Goal: Task Accomplishment & Management: Complete application form

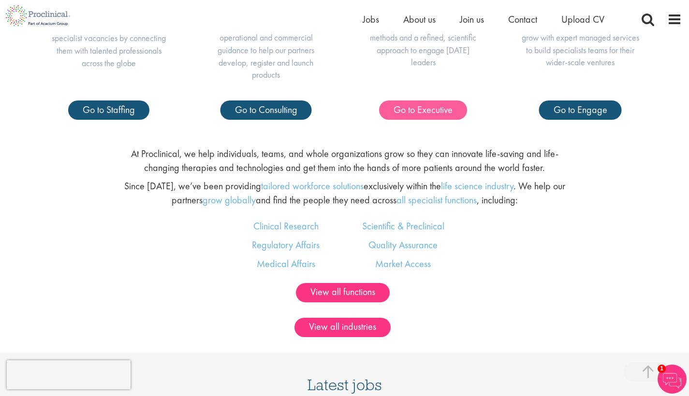
scroll to position [527, 0]
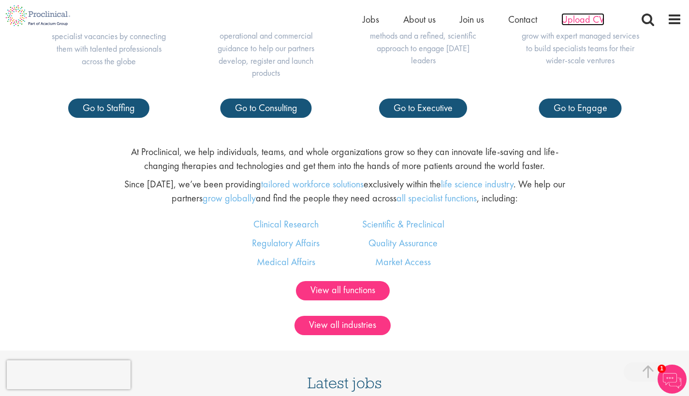
click at [579, 19] on span "Upload CV" at bounding box center [582, 19] width 43 height 13
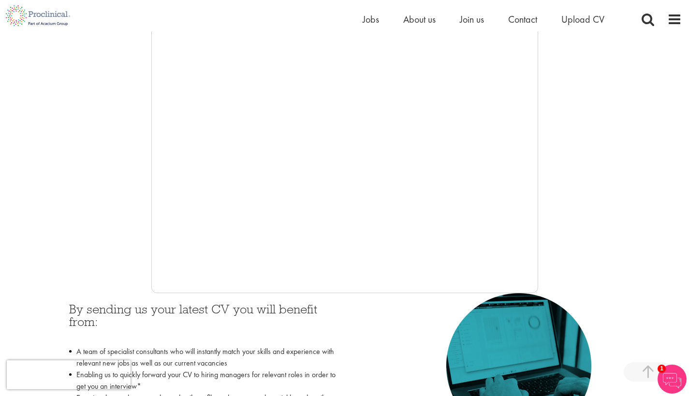
scroll to position [206, 0]
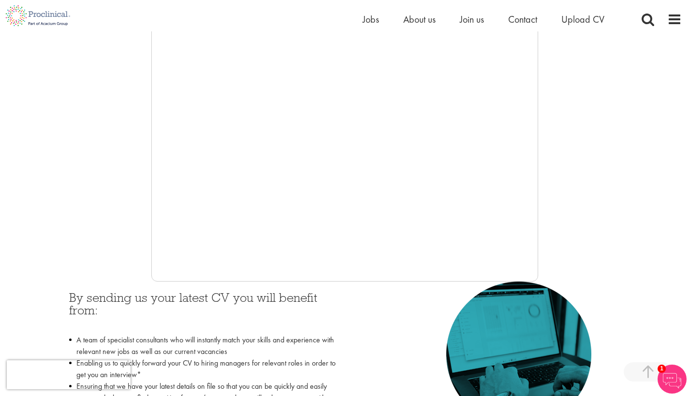
click at [140, 181] on div at bounding box center [344, 137] width 674 height 290
click at [140, 224] on div at bounding box center [344, 137] width 674 height 290
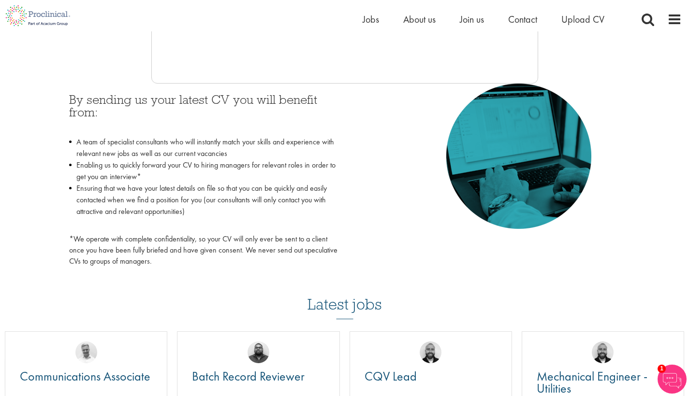
scroll to position [432, 0]
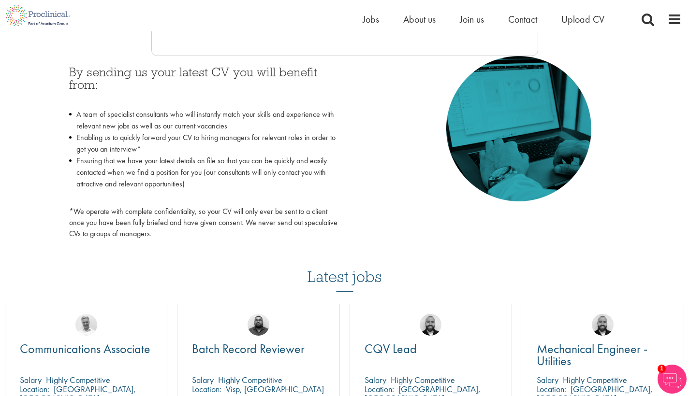
click at [585, 27] on div "Home Jobs About us Join us Contact Upload CV" at bounding box center [496, 21] width 266 height 19
click at [582, 22] on span "Upload CV" at bounding box center [582, 19] width 43 height 13
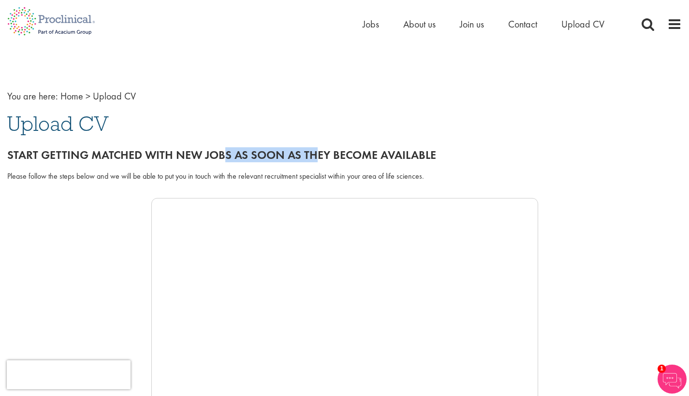
drag, startPoint x: 224, startPoint y: 157, endPoint x: 315, endPoint y: 161, distance: 91.0
click at [315, 161] on h2 "Start getting matched with new jobs as soon as they become available" at bounding box center [344, 155] width 674 height 13
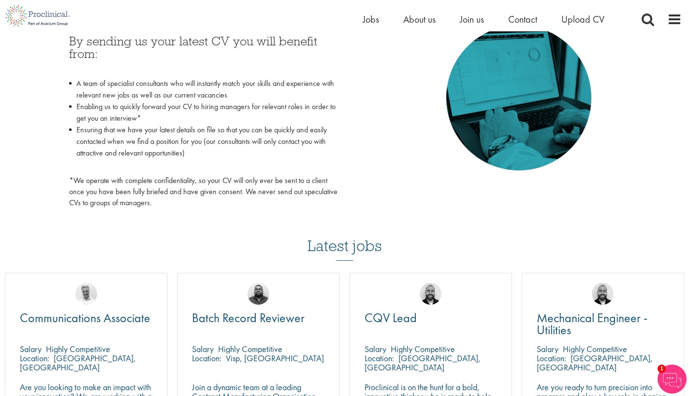
scroll to position [544, 0]
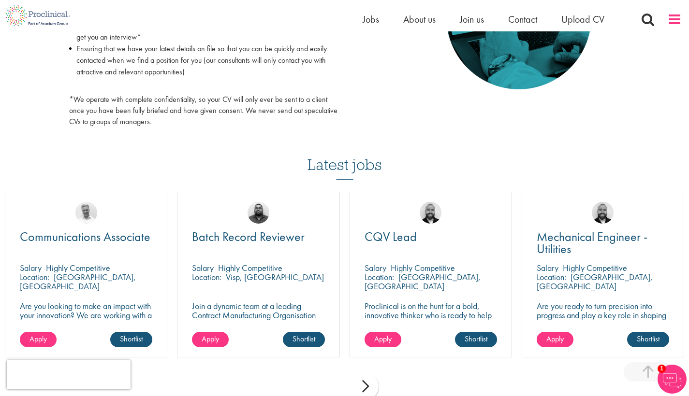
click at [678, 18] on span at bounding box center [674, 19] width 15 height 15
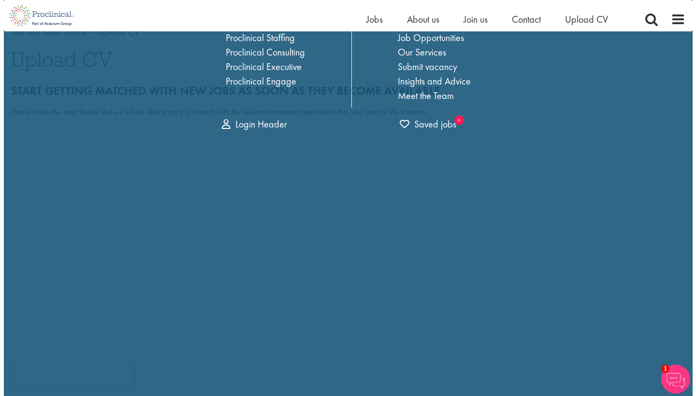
scroll to position [0, 0]
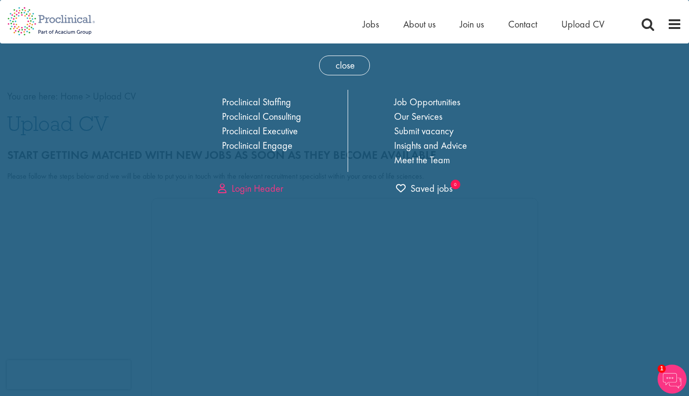
click at [227, 187] on link "Login Header" at bounding box center [250, 188] width 65 height 13
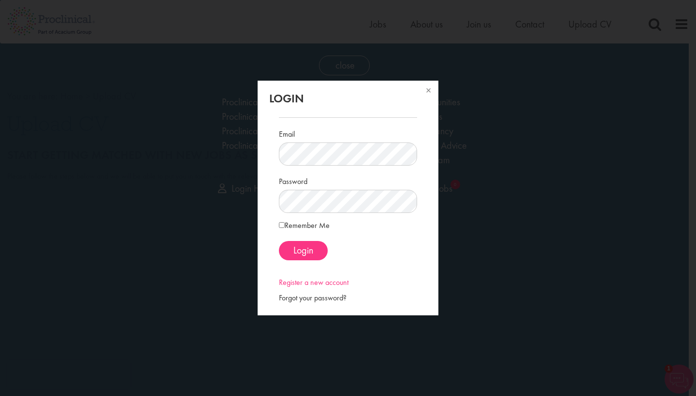
click at [312, 285] on link "Register a new account" at bounding box center [314, 282] width 70 height 10
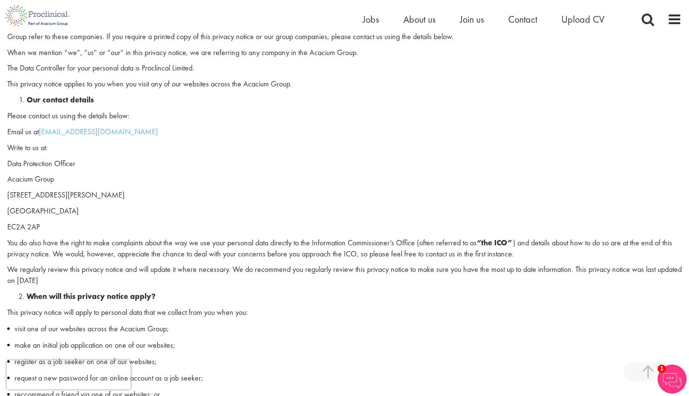
scroll to position [465, 0]
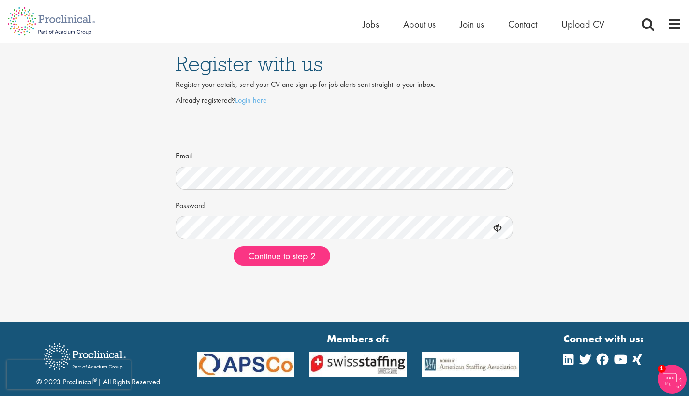
click at [499, 223] on icon at bounding box center [497, 228] width 16 height 16
click at [289, 261] on button "Continue to step 2" at bounding box center [281, 256] width 97 height 19
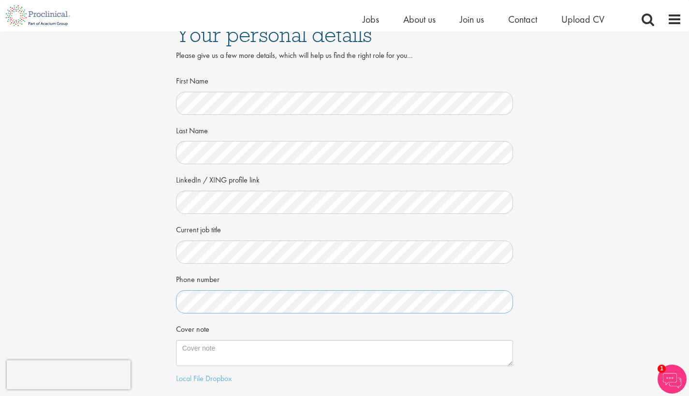
scroll to position [100, 0]
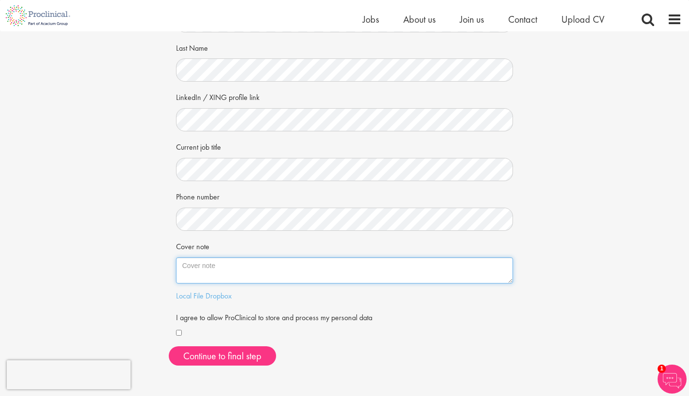
paste textarea "Dear Hiring Manager, I am writing to express my strong interest in remote contr…"
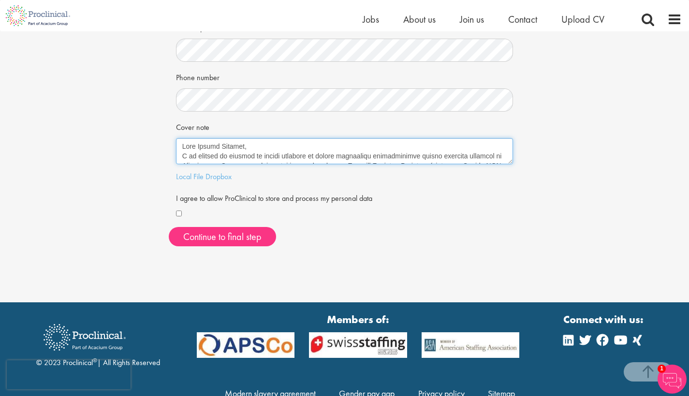
scroll to position [61, 0]
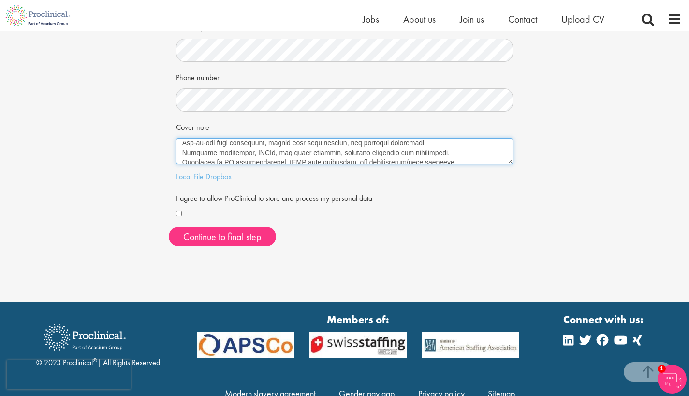
type textarea "Dear Hiring Manager, I am writing to express my strong interest in remote contr…"
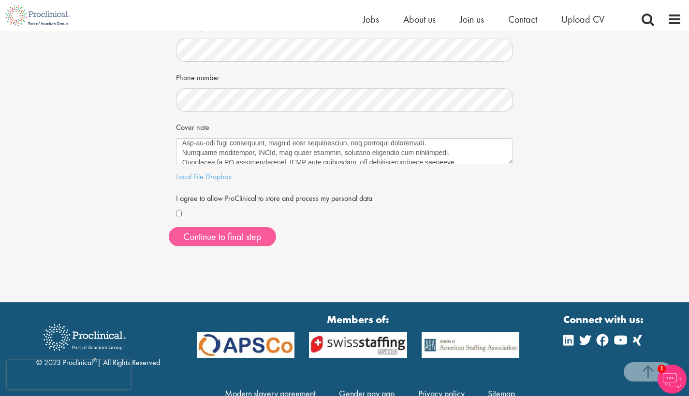
click at [236, 238] on button "Continue to final step" at bounding box center [222, 236] width 107 height 19
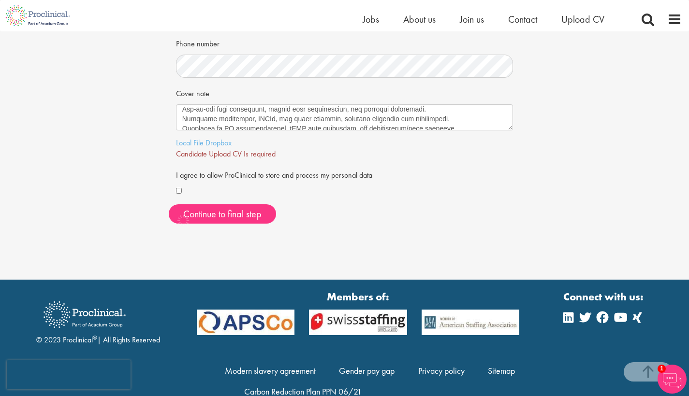
scroll to position [272, 0]
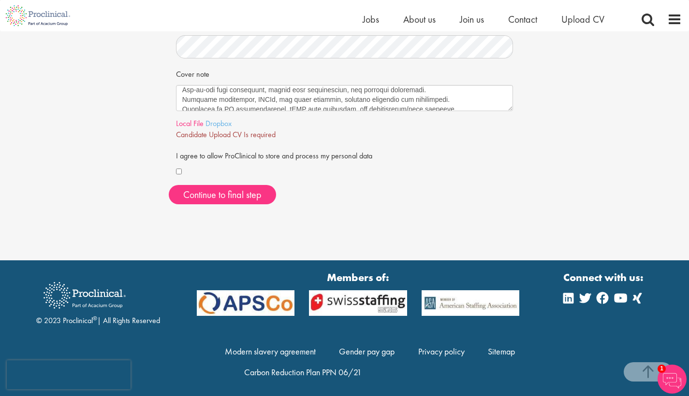
click at [202, 119] on link "Local File" at bounding box center [190, 123] width 28 height 10
click at [250, 192] on span "Continue to final step" at bounding box center [222, 195] width 78 height 13
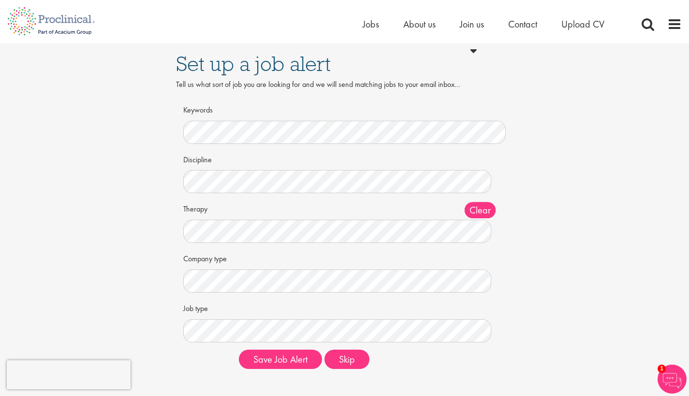
click at [209, 119] on div "Keywords" at bounding box center [344, 123] width 323 height 43
click at [111, 105] on div "Set up a job alert Tell us what sort of job you are looking for and we will sen…" at bounding box center [344, 211] width 703 height 334
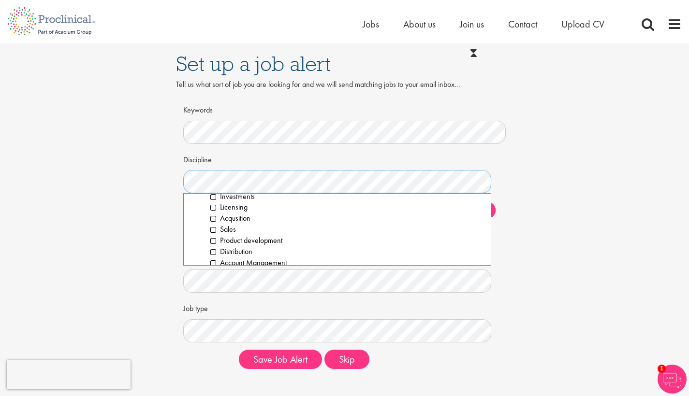
scroll to position [200, 0]
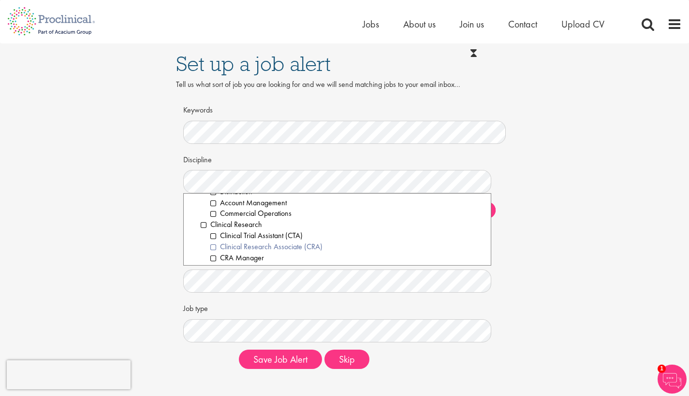
click at [251, 242] on li "Clinical Research Associate (CRA)" at bounding box center [347, 247] width 274 height 11
click at [273, 262] on li "Project/Study Manager (CSM/CPM)" at bounding box center [347, 267] width 274 height 11
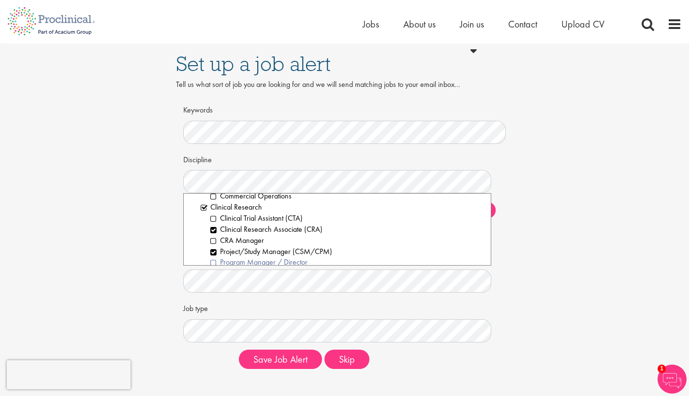
scroll to position [219, 0]
click at [265, 266] on li "Clinical Scientist" at bounding box center [347, 271] width 274 height 11
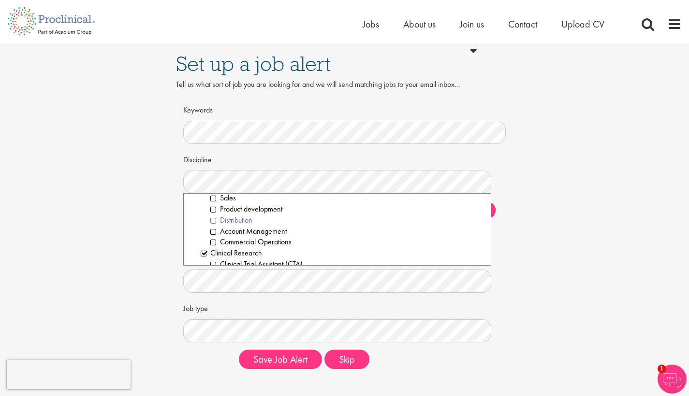
scroll to position [174, 0]
click at [289, 257] on li "Clinical Trial Assistant (CTA)" at bounding box center [347, 262] width 274 height 11
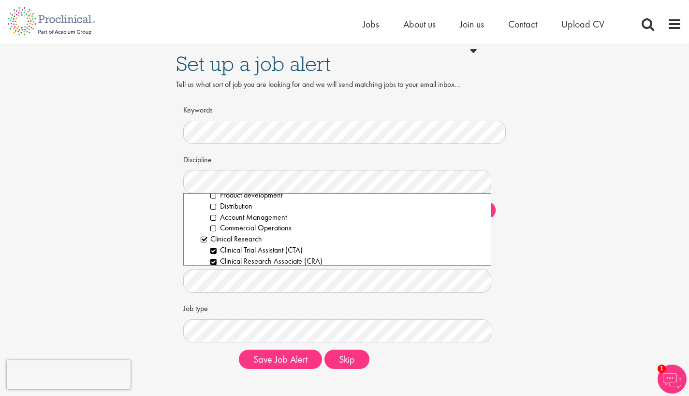
scroll to position [208, 0]
click at [254, 245] on li "CRA Manager" at bounding box center [347, 250] width 274 height 11
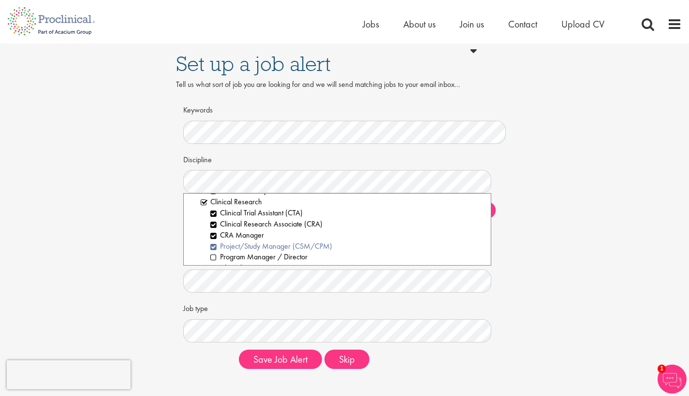
scroll to position [289, 0]
click at [262, 230] on li "Patient Recruitment" at bounding box center [347, 235] width 274 height 11
click at [305, 292] on div "Discipline Clear All Computer Science Data Science Recruitment Consultant Biome…" at bounding box center [344, 246] width 308 height 191
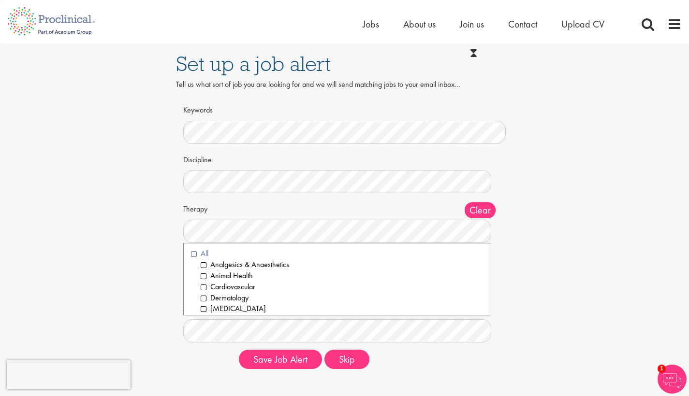
click at [280, 249] on li "All" at bounding box center [337, 253] width 293 height 11
click at [499, 250] on div "Company type Clear All Pharmaceuticals Medical Devices Biotechnology Contract R…" at bounding box center [344, 271] width 323 height 43
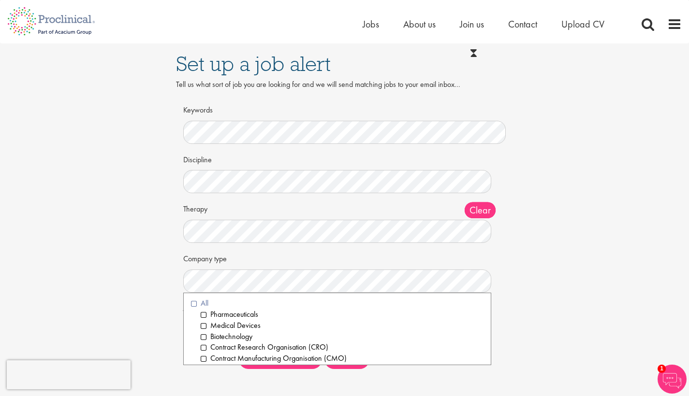
click at [207, 299] on li "All" at bounding box center [337, 303] width 293 height 11
click at [578, 263] on div "Set up a job alert Tell us what sort of job you are looking for and we will sen…" at bounding box center [344, 211] width 703 height 334
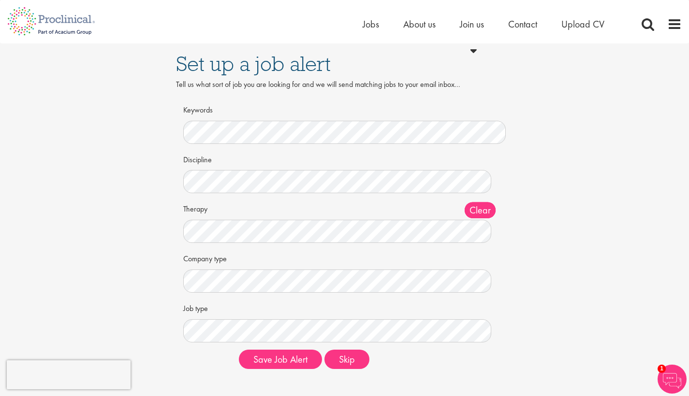
scroll to position [17, 0]
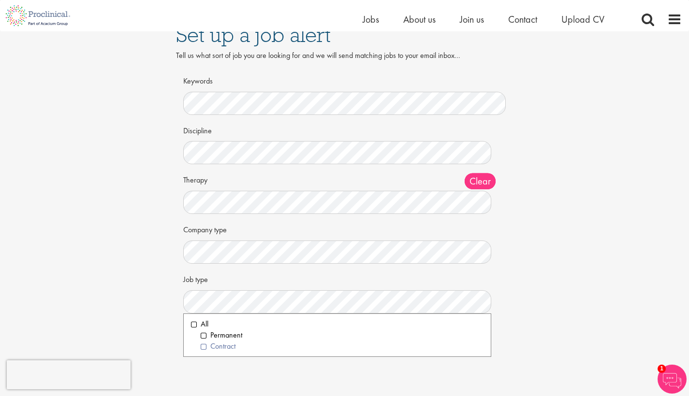
click at [204, 343] on li "Contract" at bounding box center [342, 346] width 283 height 11
click at [634, 249] on div "Set up a job alert Tell us what sort of job you are looking for and we will sen…" at bounding box center [344, 182] width 703 height 334
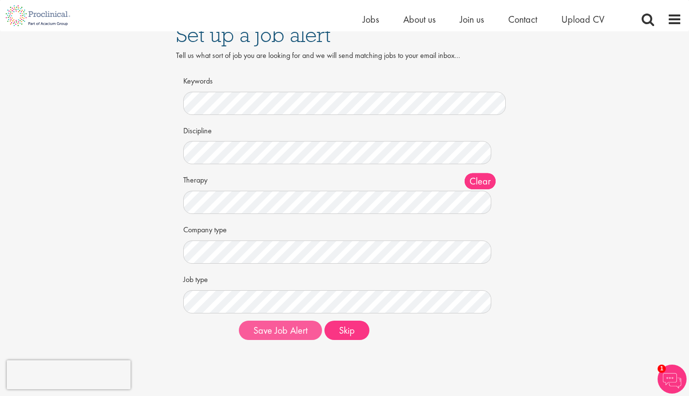
click at [286, 329] on button "Save Job Alert" at bounding box center [280, 330] width 83 height 19
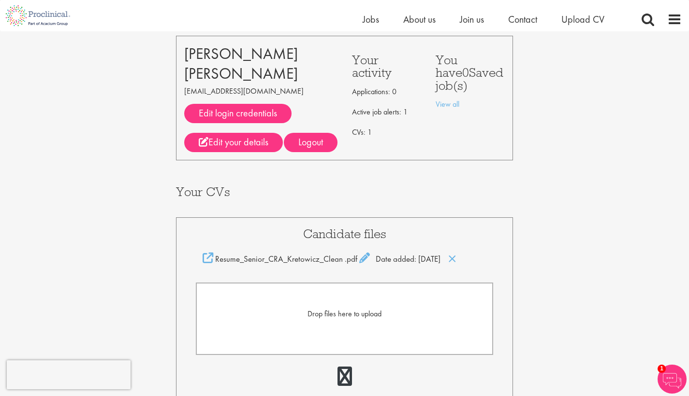
scroll to position [92, 0]
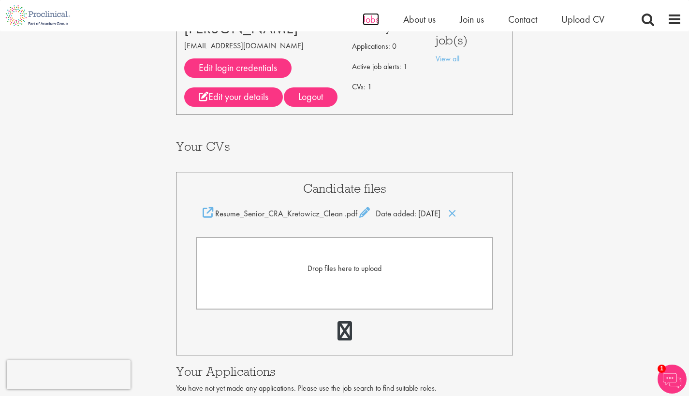
click at [369, 22] on span "Jobs" at bounding box center [371, 19] width 16 height 13
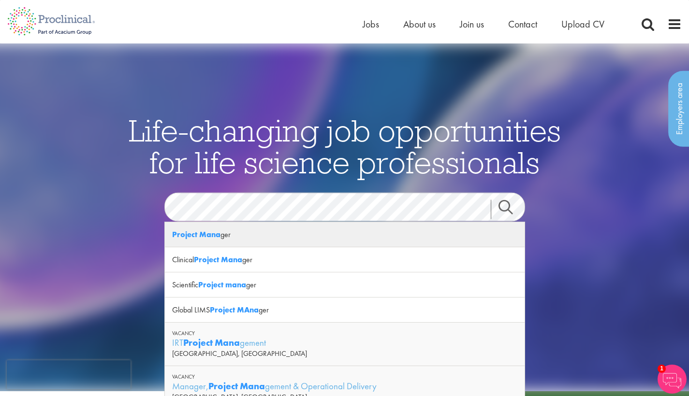
click at [213, 238] on strong "Project Mana" at bounding box center [196, 235] width 48 height 10
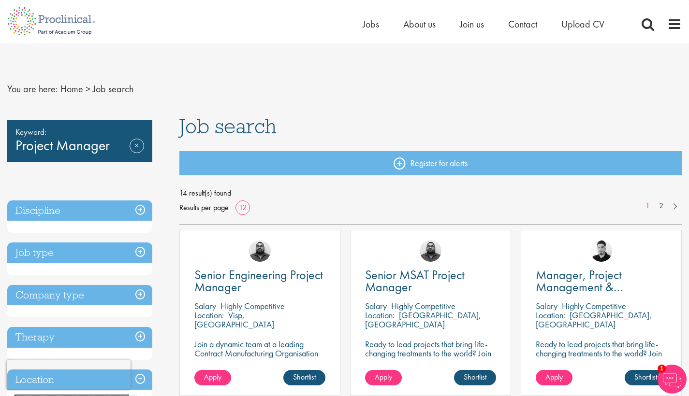
click at [135, 207] on h3 "Discipline" at bounding box center [79, 211] width 145 height 21
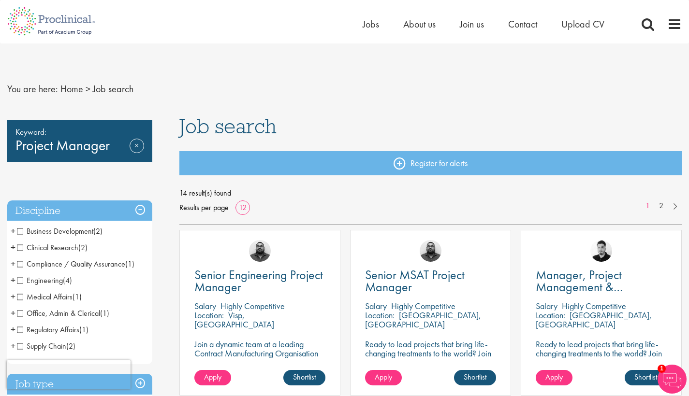
click at [74, 252] on span "Clinical Research" at bounding box center [47, 248] width 61 height 10
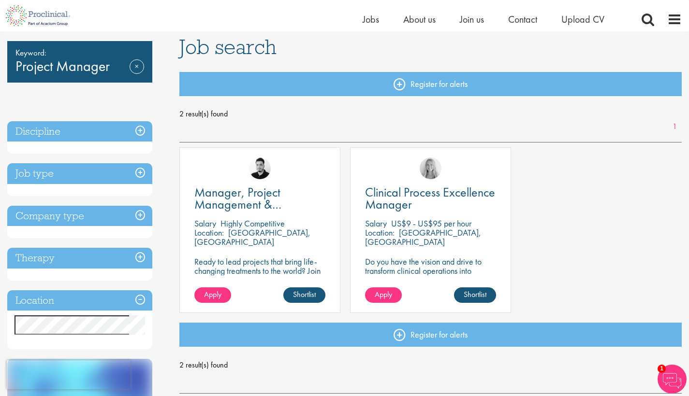
scroll to position [109, 0]
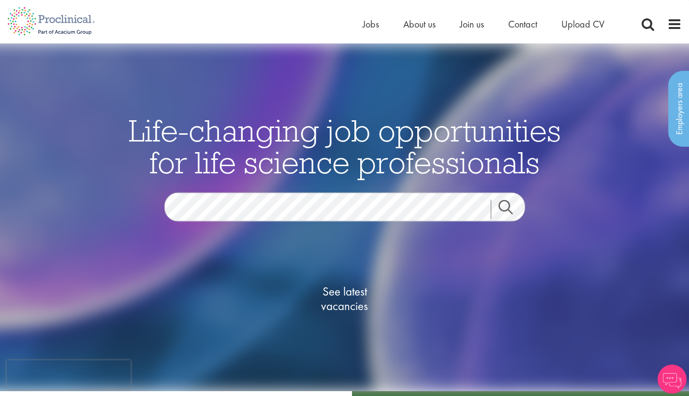
click at [522, 213] on link "Search" at bounding box center [512, 209] width 42 height 19
click at [508, 210] on link "Search" at bounding box center [512, 209] width 42 height 19
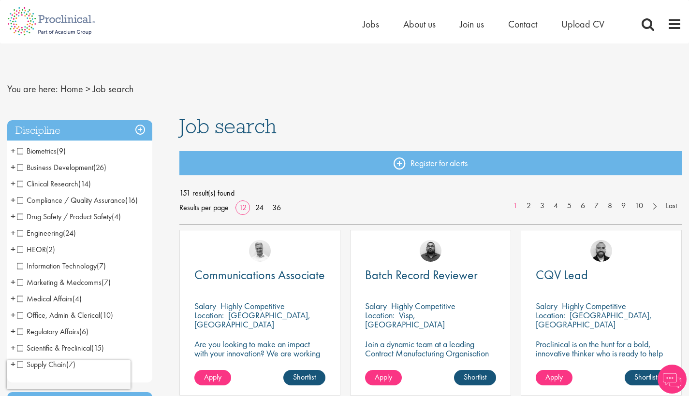
click at [77, 186] on span "Clinical Research" at bounding box center [47, 184] width 61 height 10
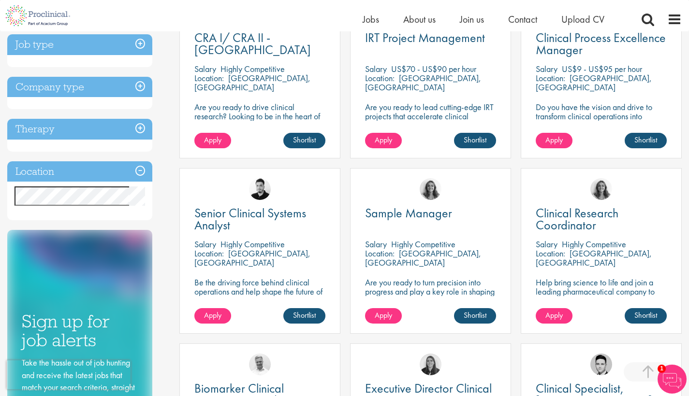
scroll to position [261, 0]
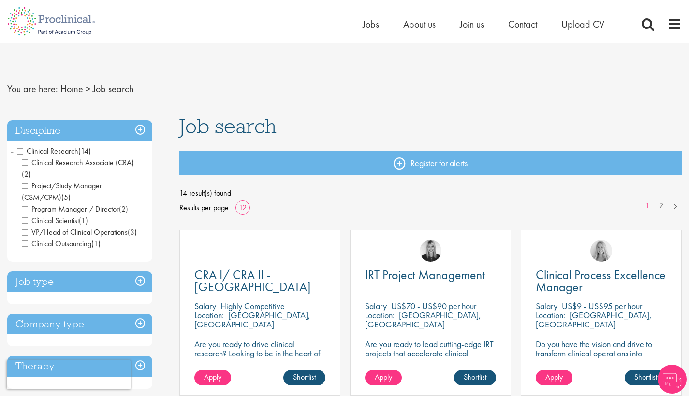
scroll to position [12, 0]
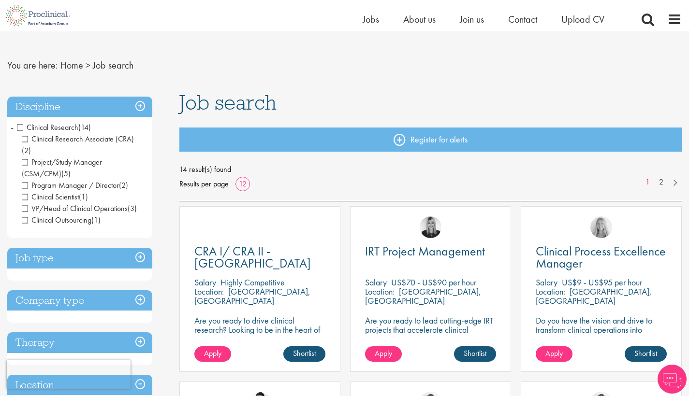
click at [138, 248] on h3 "Job type" at bounding box center [79, 258] width 145 height 21
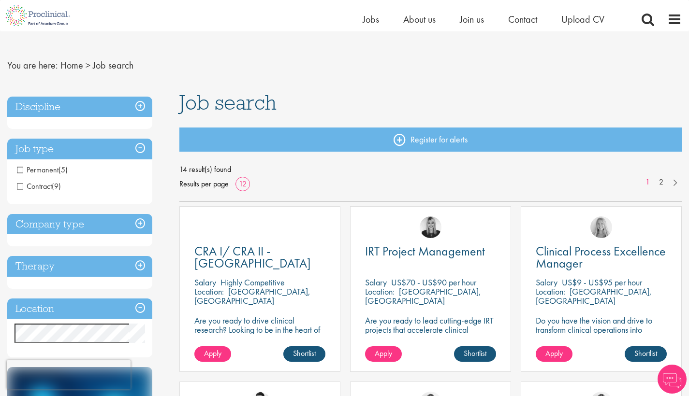
click at [47, 185] on span "Contract" at bounding box center [34, 186] width 35 height 10
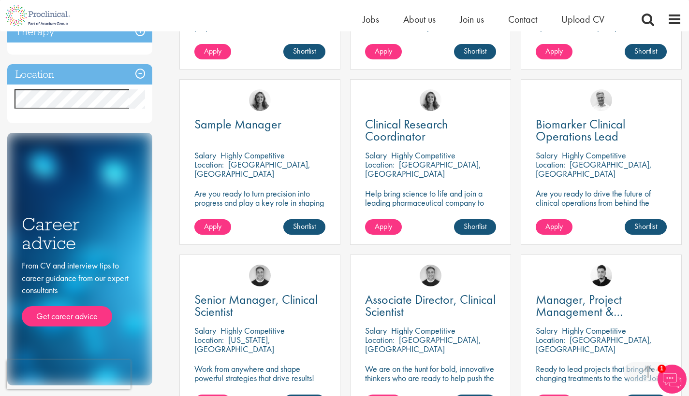
scroll to position [380, 0]
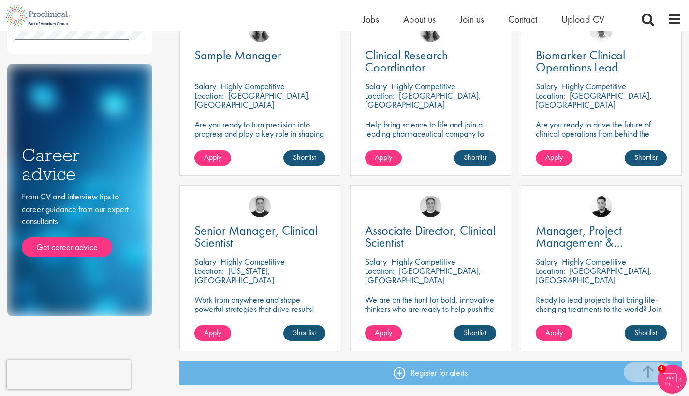
click at [571, 254] on div "Manager, Project Management & Operational Delivery [GEOGRAPHIC_DATA] Highly Com…" at bounding box center [601, 269] width 161 height 166
click at [572, 273] on p "[GEOGRAPHIC_DATA], [GEOGRAPHIC_DATA]" at bounding box center [594, 275] width 116 height 20
click at [574, 299] on p "Ready to lead projects that bring life-changing treatments to the world? Join o…" at bounding box center [601, 318] width 131 height 46
click at [577, 232] on span "Manager, Project Management & Operational Delivery" at bounding box center [588, 242] width 104 height 41
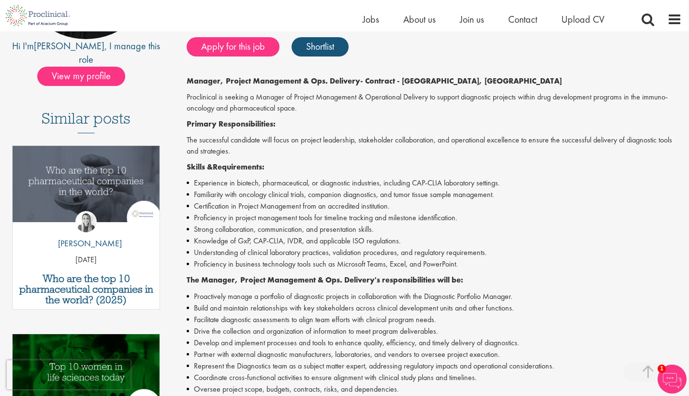
scroll to position [186, 0]
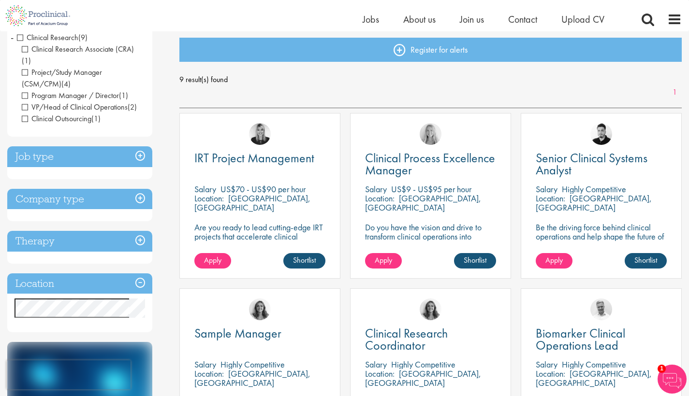
scroll to position [174, 0]
